Goal: Task Accomplishment & Management: Manage account settings

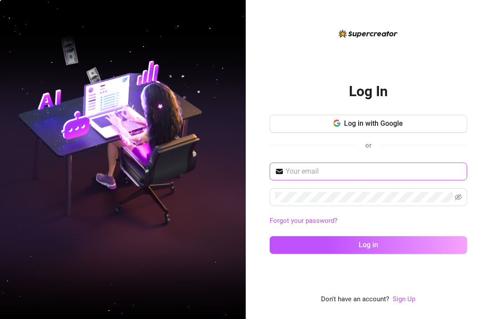
click at [333, 173] on input "text" at bounding box center [374, 171] width 176 height 11
type input "[EMAIL_ADDRESS][DOMAIN_NAME]"
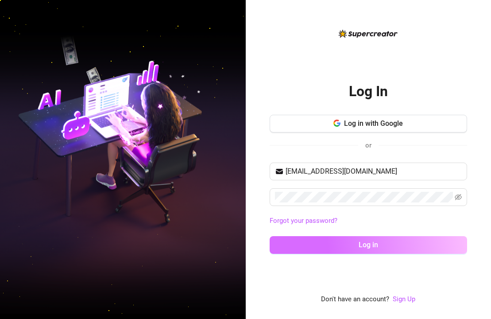
click at [370, 245] on span "Log in" at bounding box center [368, 244] width 19 height 8
